Goal: Information Seeking & Learning: Check status

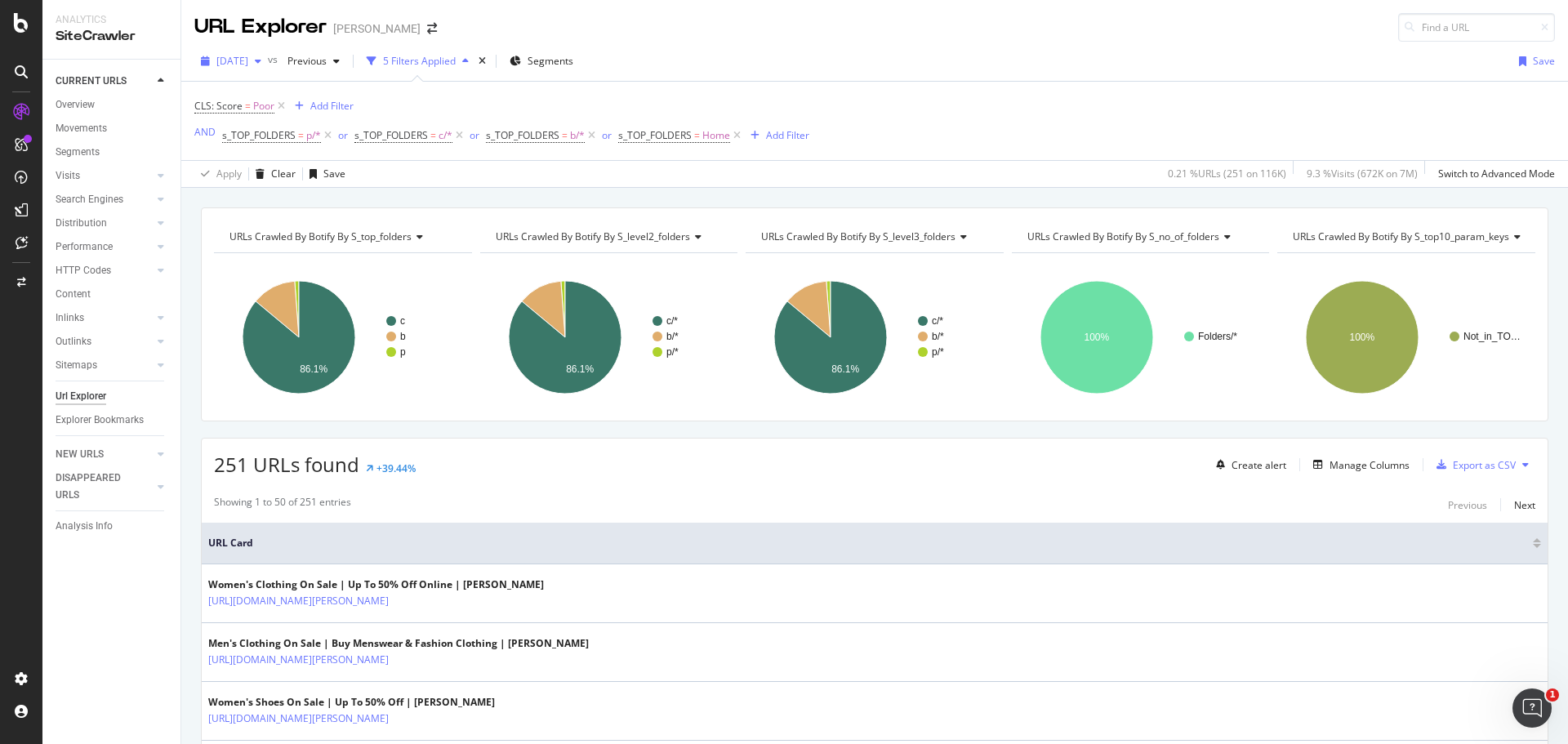
click at [248, 58] on span "[DATE]" at bounding box center [233, 61] width 32 height 14
click at [577, 17] on div "URL Explorer [PERSON_NAME]" at bounding box center [874, 21] width 1387 height 41
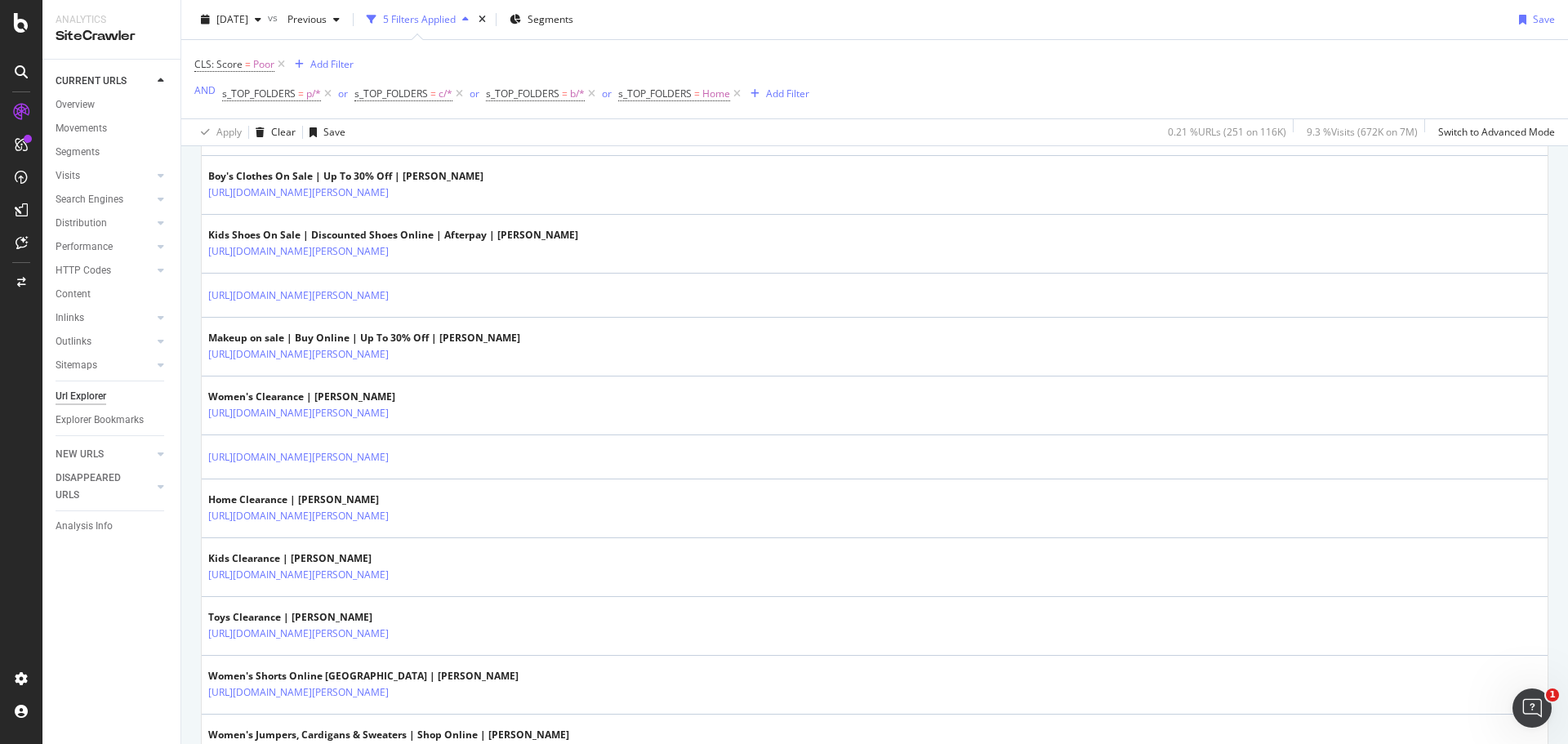
scroll to position [1469, 0]
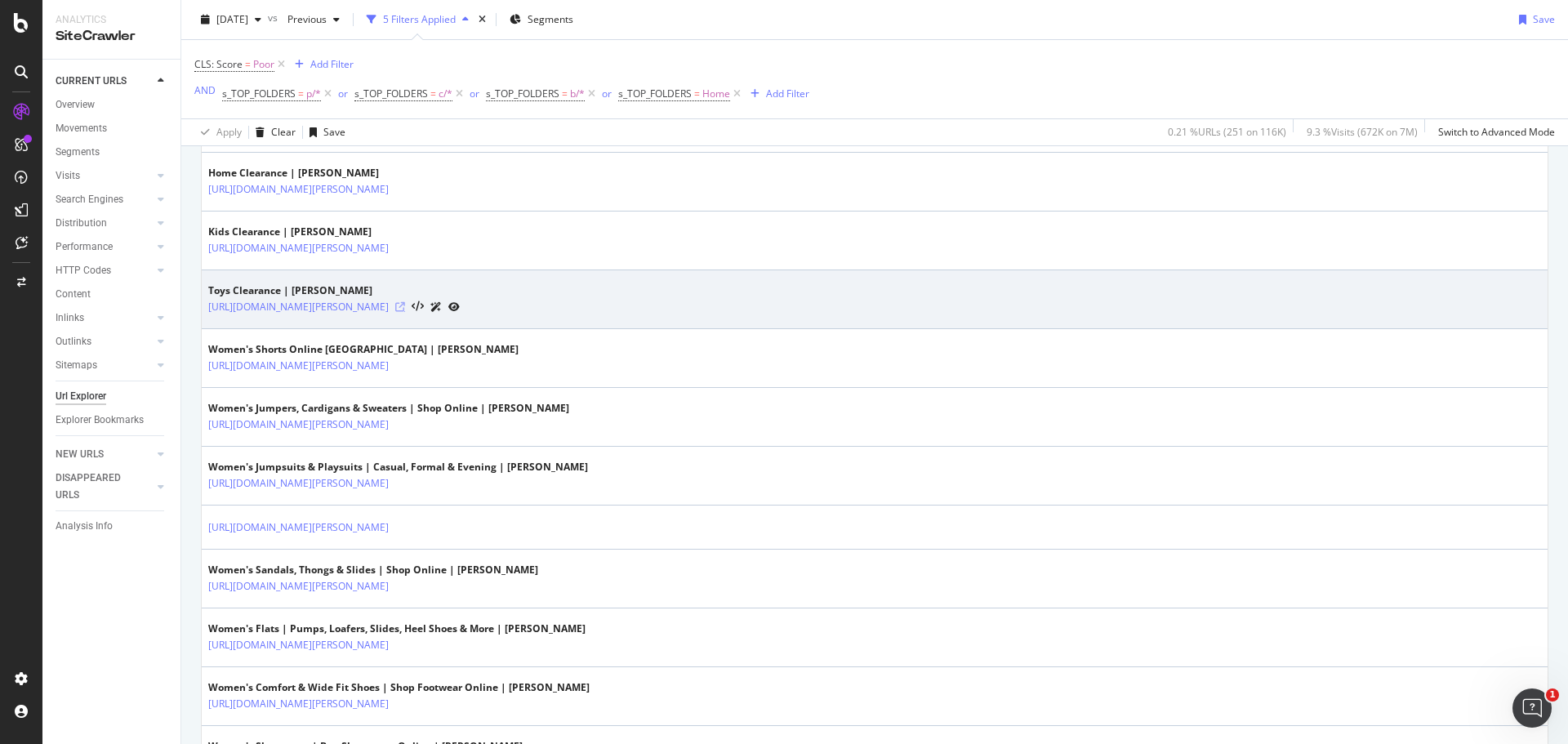
click at [405, 304] on icon at bounding box center [400, 307] width 10 height 10
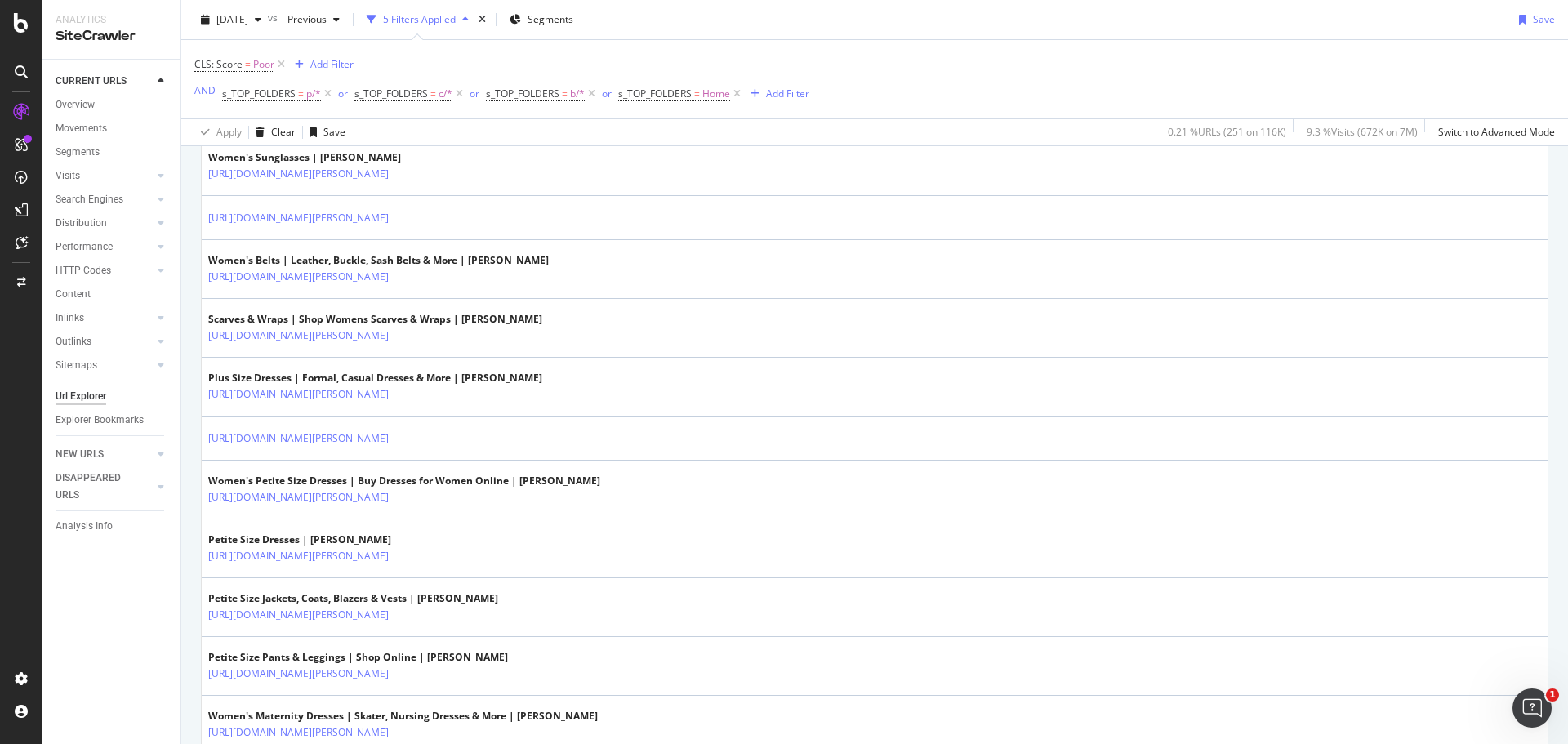
scroll to position [2588, 0]
